Goal: Transaction & Acquisition: Purchase product/service

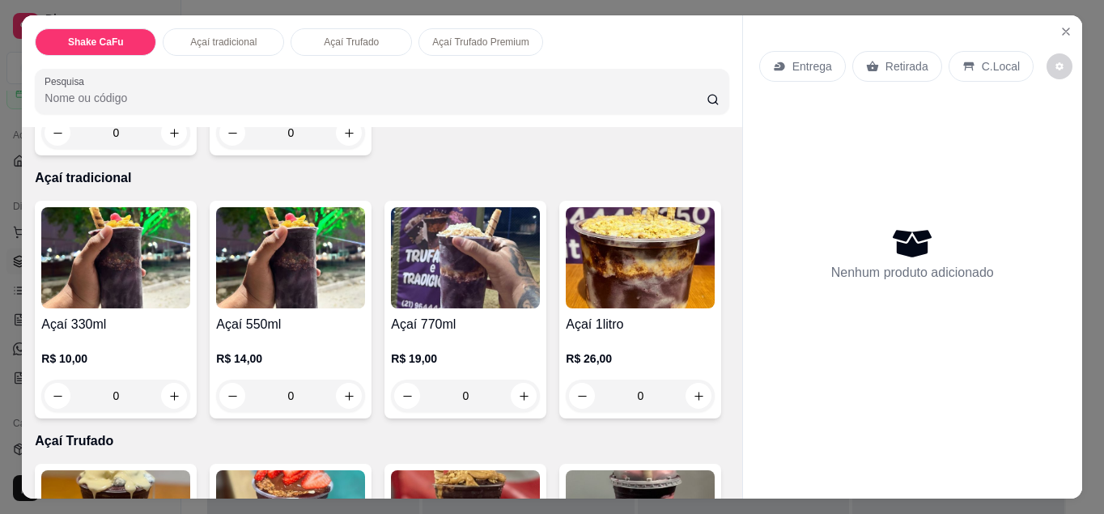
scroll to position [324, 0]
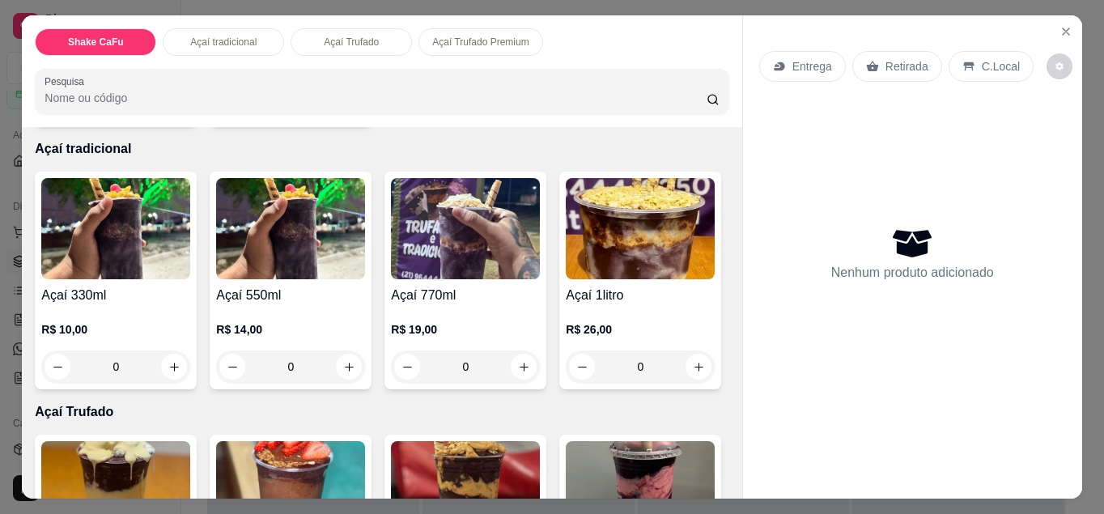
click at [165, 361] on div "0" at bounding box center [115, 366] width 149 height 32
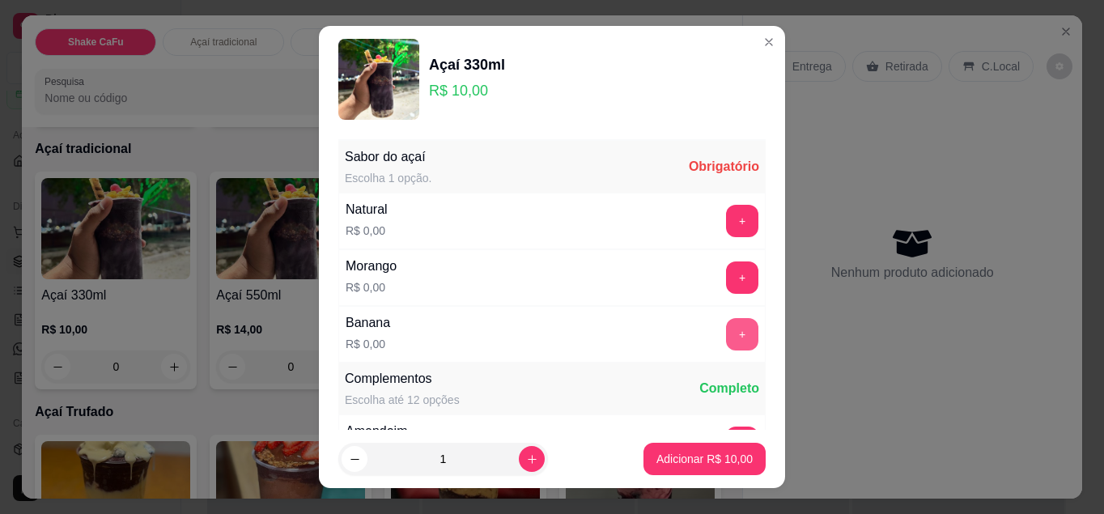
click at [726, 333] on button "+" at bounding box center [742, 334] width 32 height 32
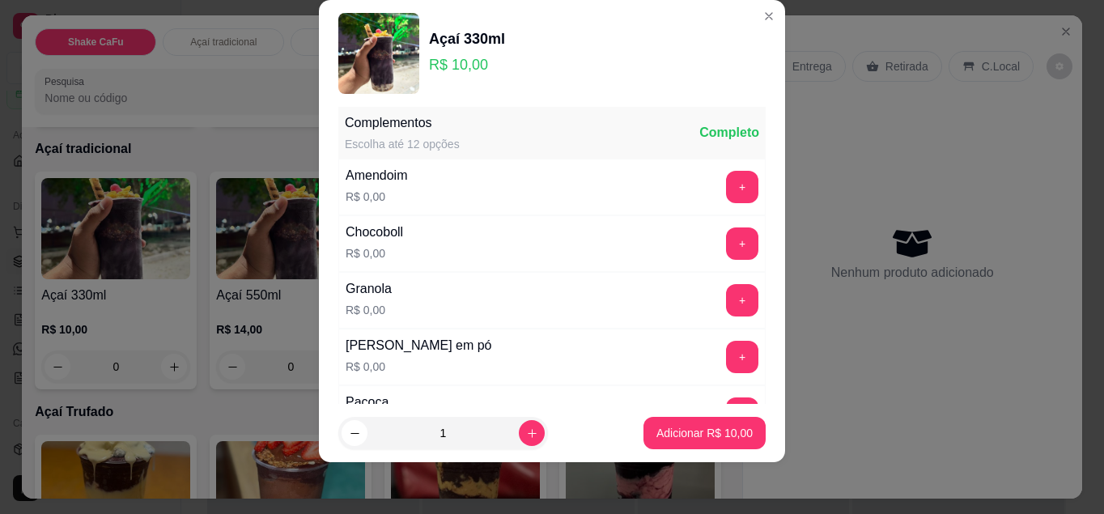
scroll to position [311, 0]
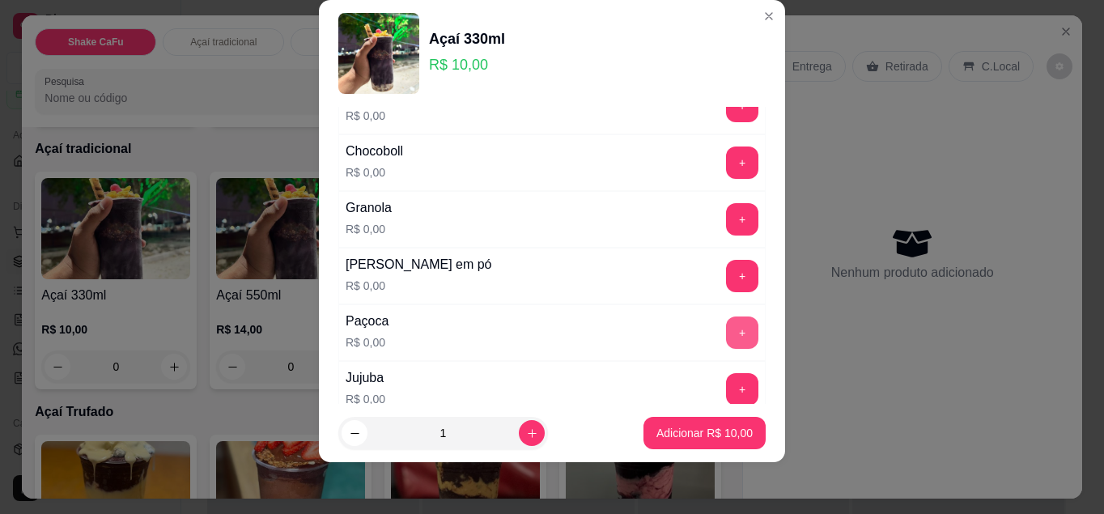
click at [726, 325] on button "+" at bounding box center [742, 332] width 32 height 32
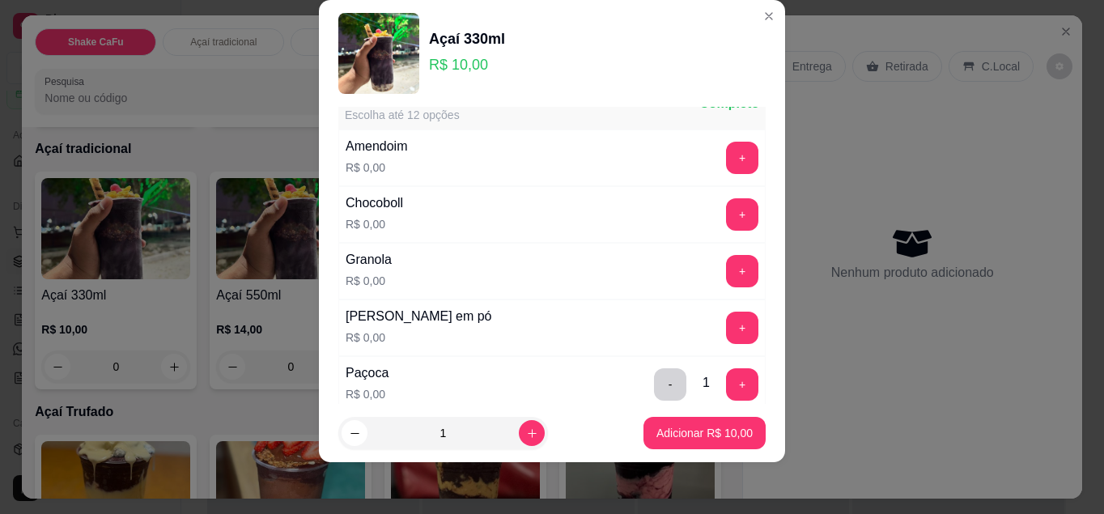
scroll to position [230, 0]
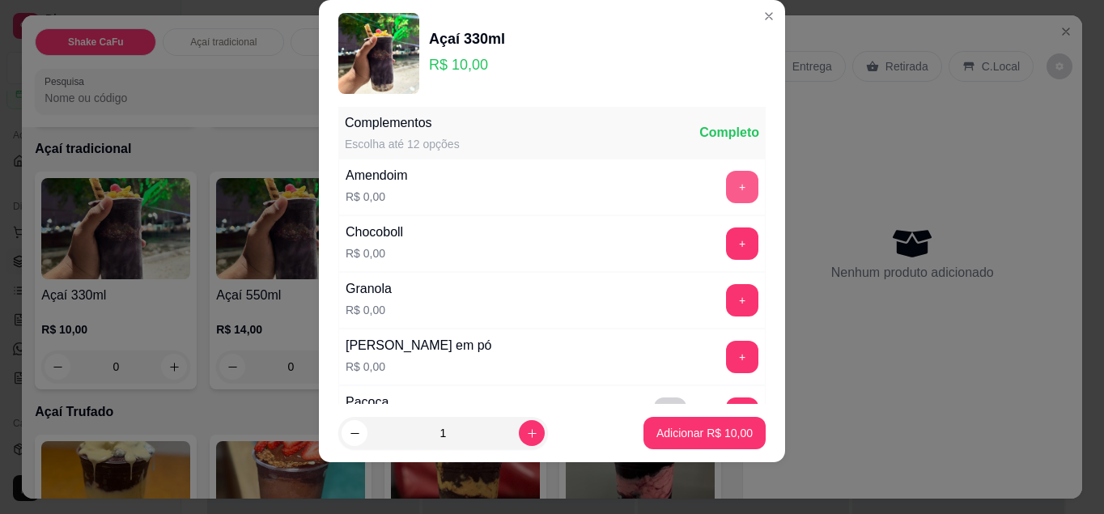
click at [726, 188] on button "+" at bounding box center [742, 187] width 32 height 32
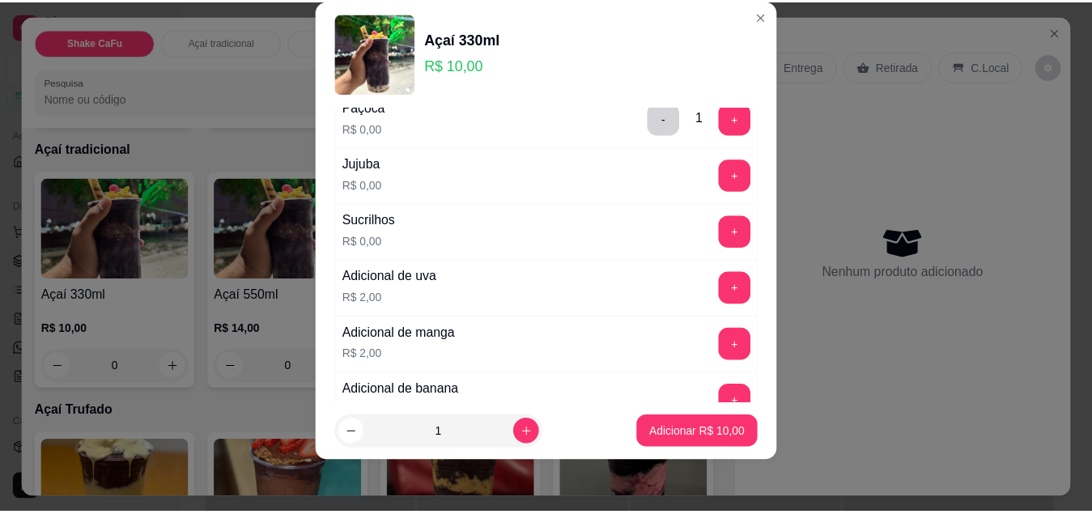
scroll to position [554, 0]
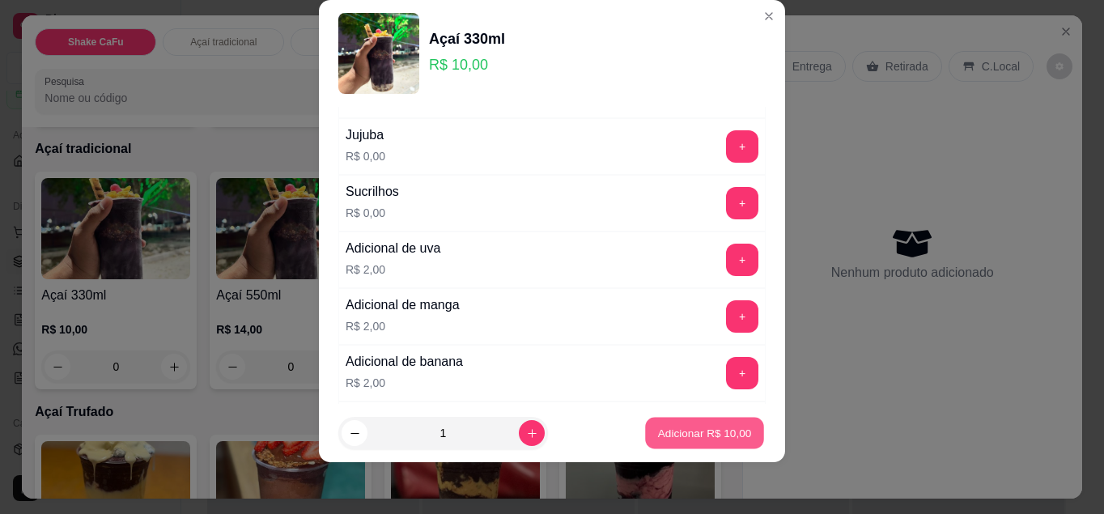
click at [666, 418] on button "Adicionar R$ 10,00" at bounding box center [704, 434] width 119 height 32
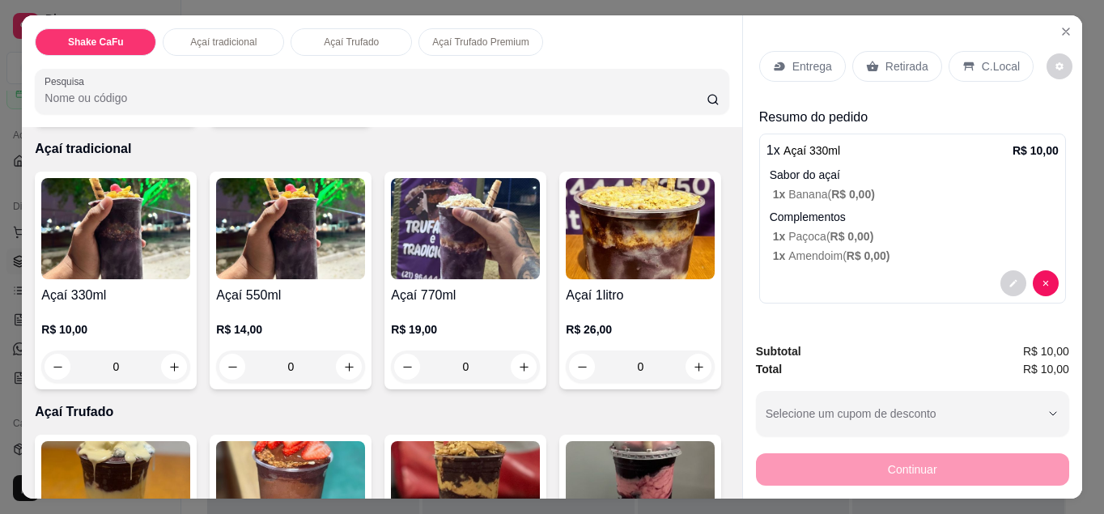
click at [982, 62] on p "C.Local" at bounding box center [1001, 66] width 38 height 16
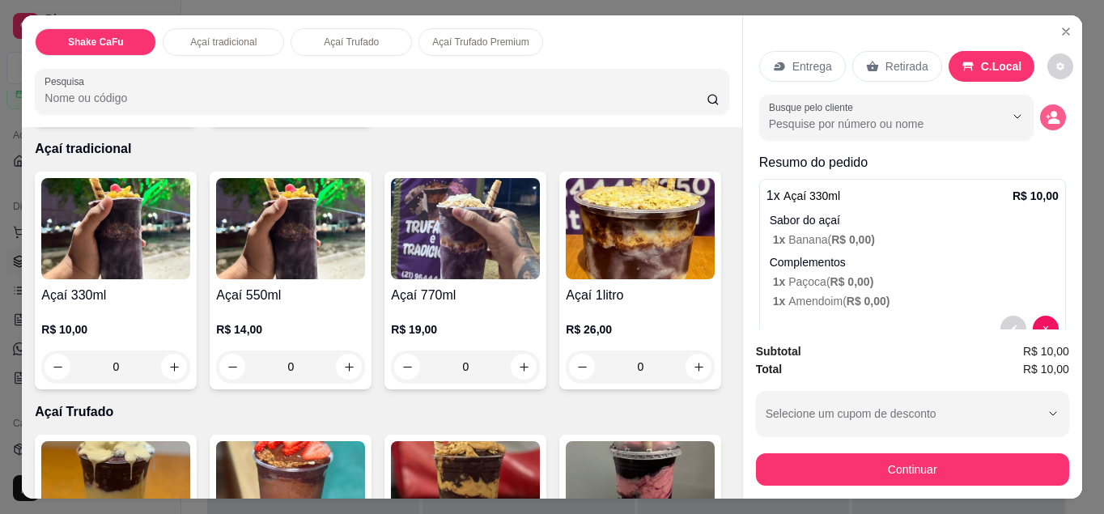
click at [1046, 113] on icon "decrease-product-quantity" at bounding box center [1053, 117] width 15 height 15
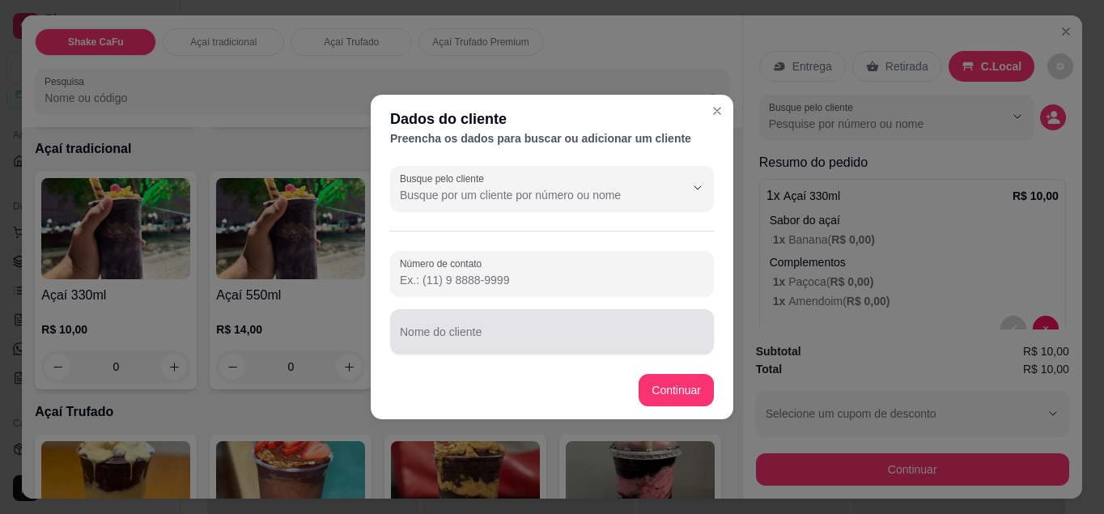
click at [464, 321] on div at bounding box center [552, 332] width 304 height 32
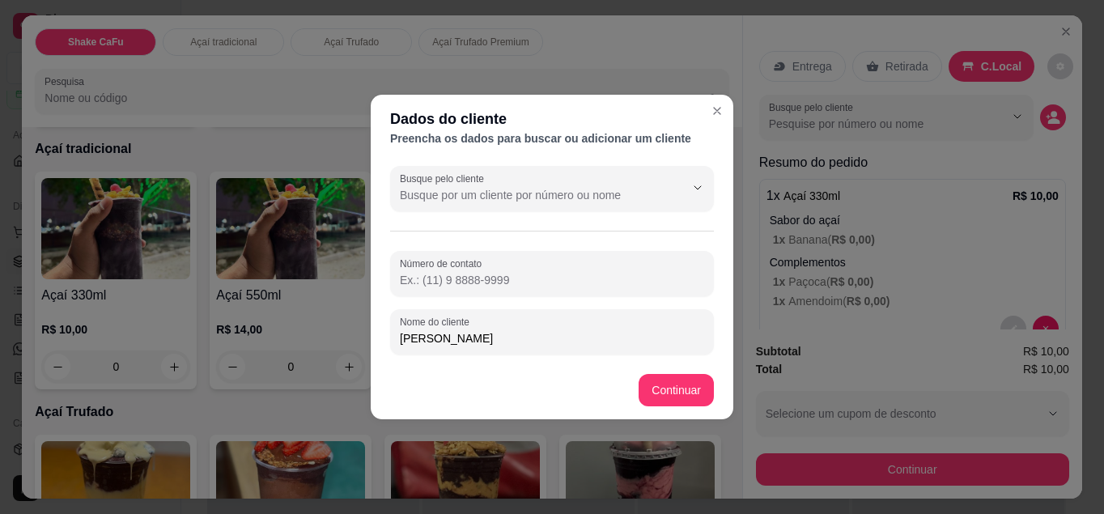
type input "[PERSON_NAME]"
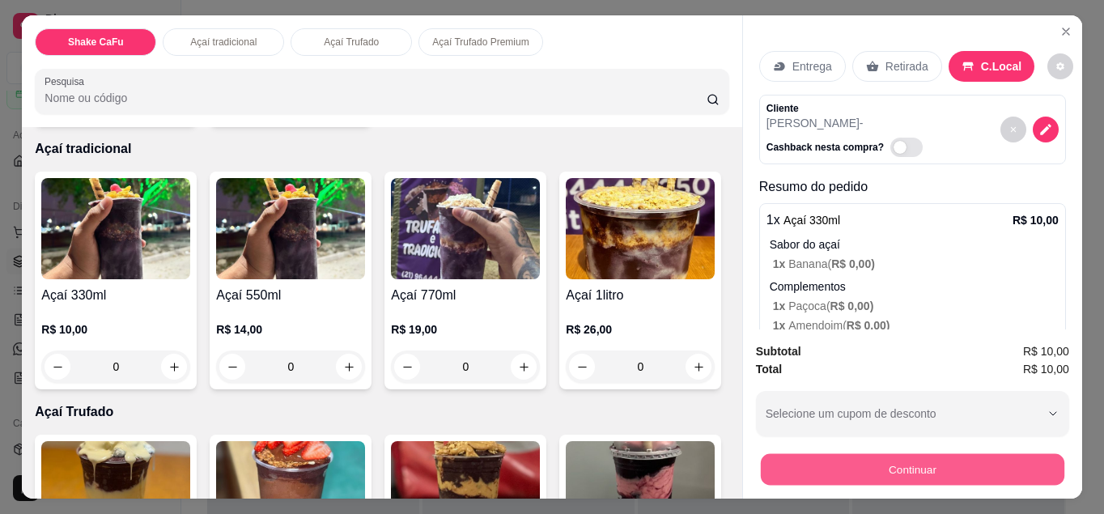
click at [792, 464] on button "Continuar" at bounding box center [913, 470] width 304 height 32
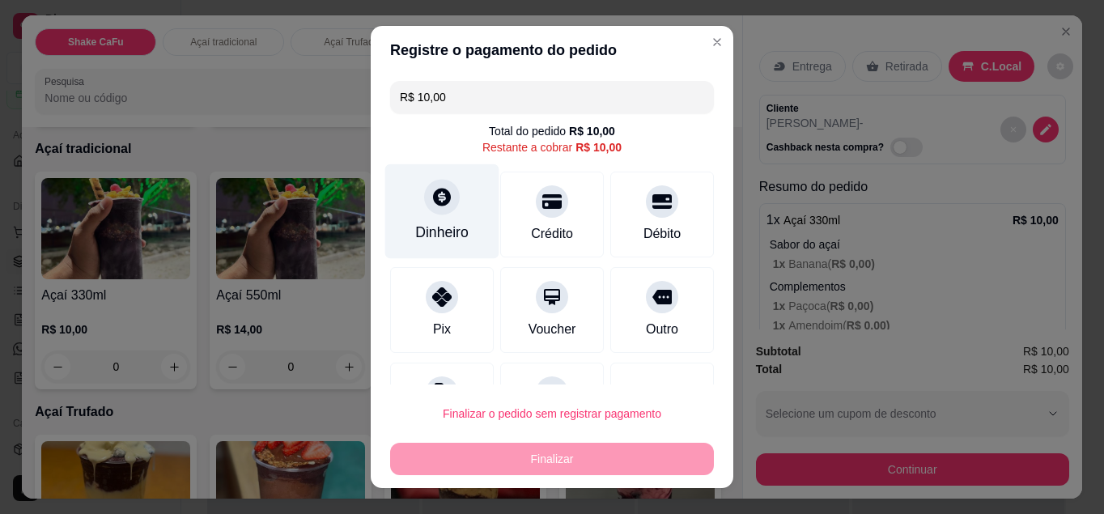
click at [431, 212] on div at bounding box center [442, 197] width 36 height 36
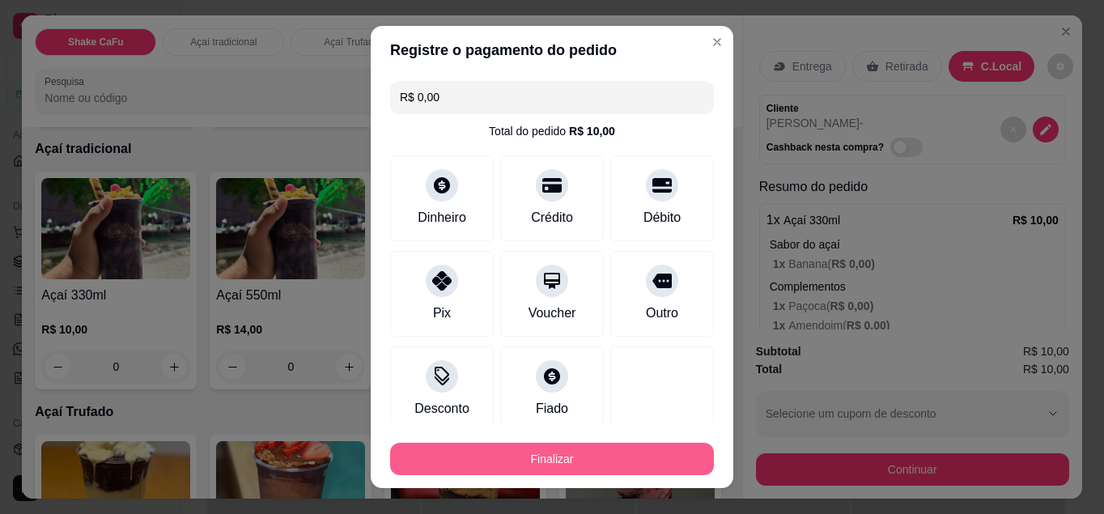
click at [543, 458] on button "Finalizar" at bounding box center [552, 459] width 324 height 32
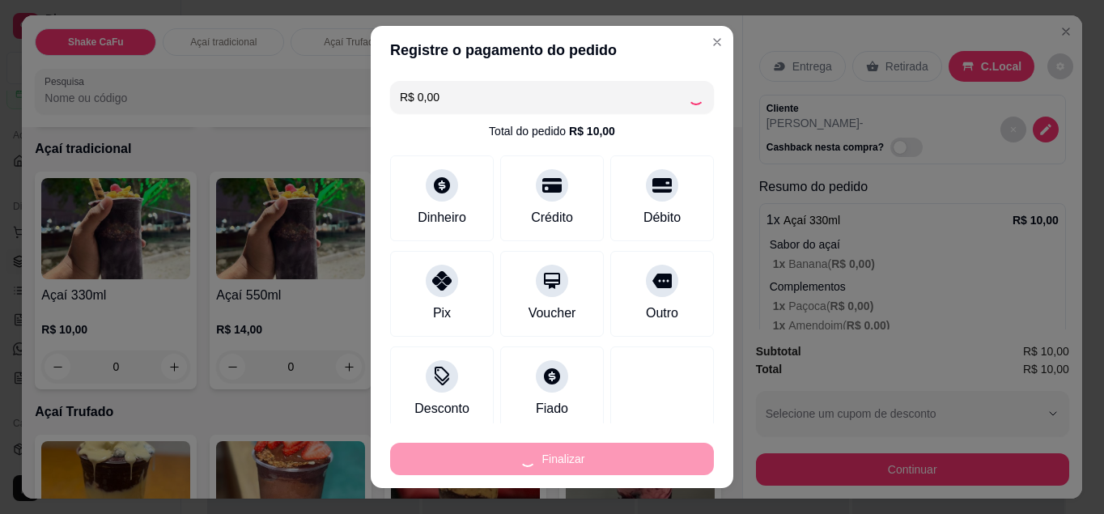
type input "-R$ 10,00"
